Goal: Navigation & Orientation: Find specific page/section

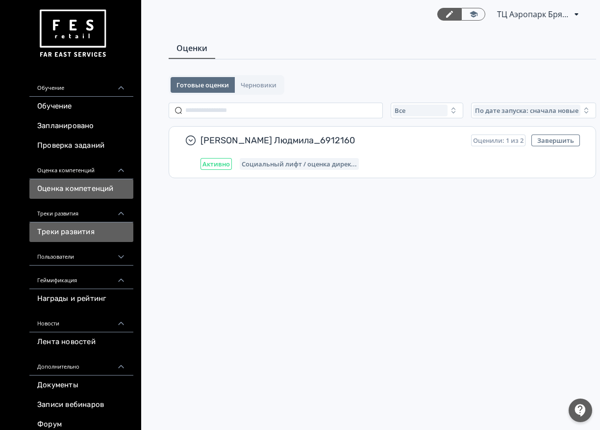
click at [73, 234] on link "Треки развития" at bounding box center [81, 232] width 104 height 20
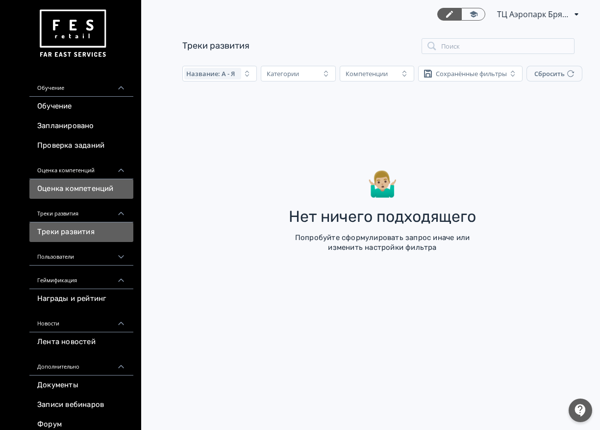
click at [77, 189] on link "Оценка компетенций" at bounding box center [81, 189] width 104 height 20
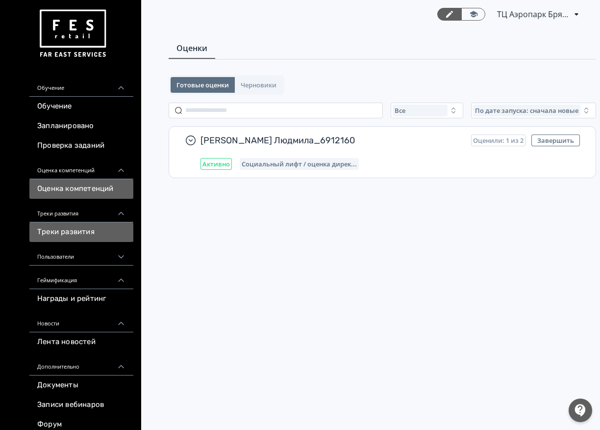
click at [71, 229] on link "Треки развития" at bounding box center [81, 232] width 104 height 20
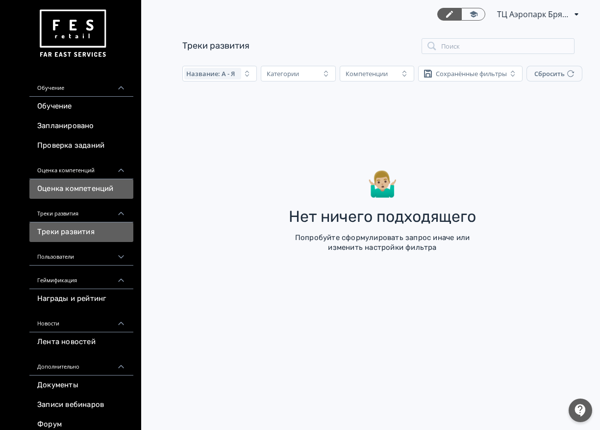
click at [78, 185] on link "Оценка компетенций" at bounding box center [81, 189] width 104 height 20
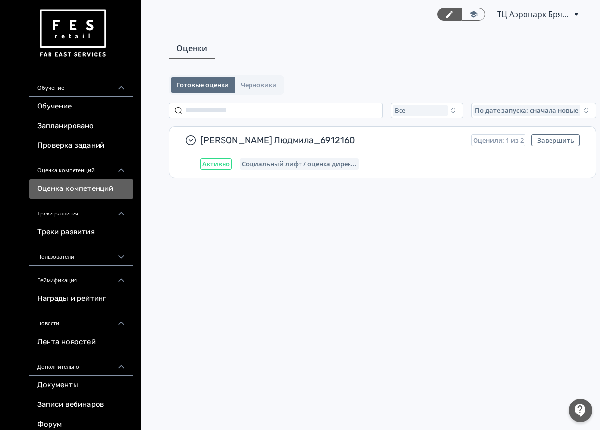
click at [66, 253] on div "Пользователи" at bounding box center [81, 254] width 104 height 24
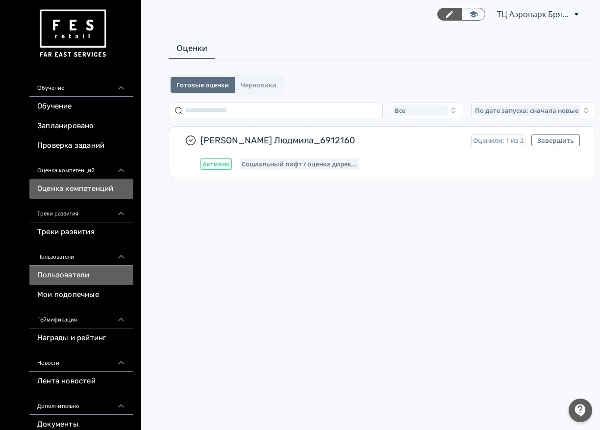
click at [61, 273] on link "Пользователи" at bounding box center [81, 275] width 104 height 20
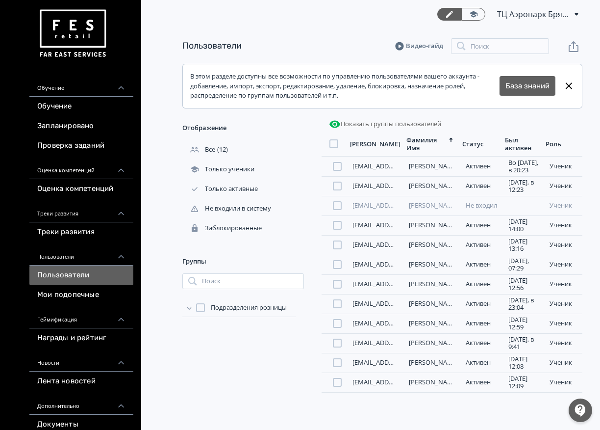
scroll to position [4, 0]
click at [77, 293] on link "Мои подопечные" at bounding box center [81, 295] width 104 height 20
